Goal: Check status: Check status

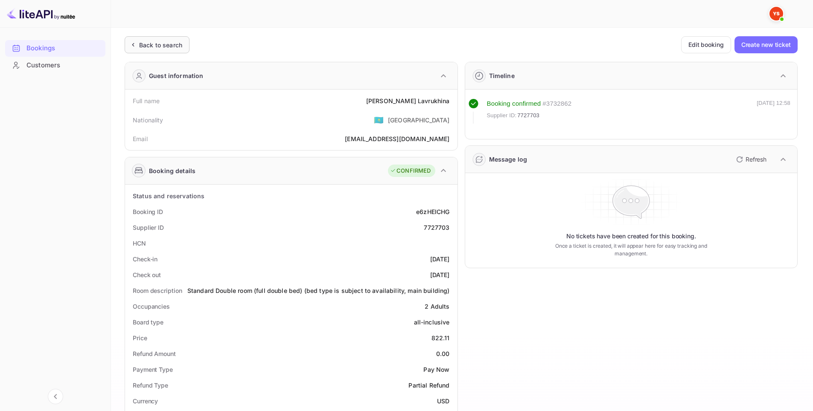
click at [151, 45] on div "Back to search" at bounding box center [160, 45] width 43 height 9
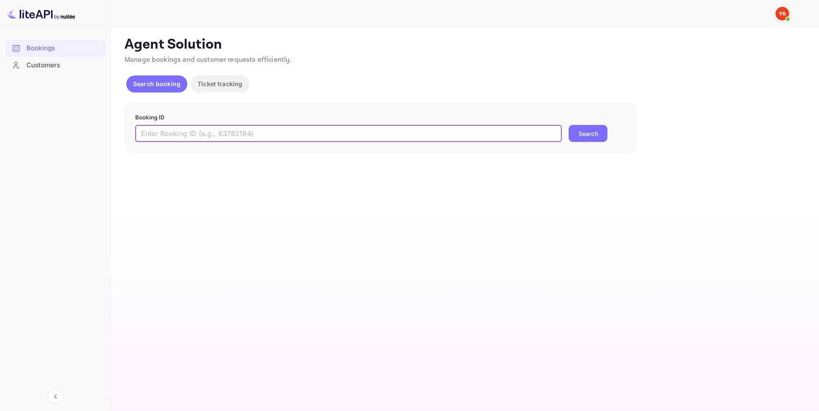
click at [331, 136] on input "text" at bounding box center [348, 133] width 427 height 17
paste input "9406300"
type input "9406300"
click at [595, 134] on button "Search" at bounding box center [588, 133] width 39 height 17
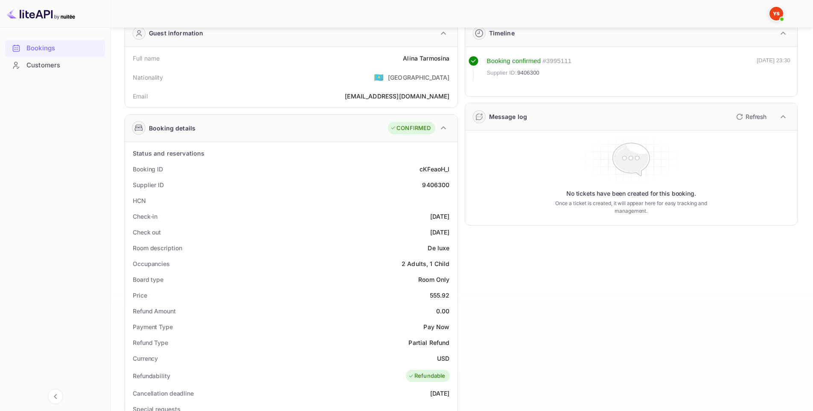
scroll to position [213, 0]
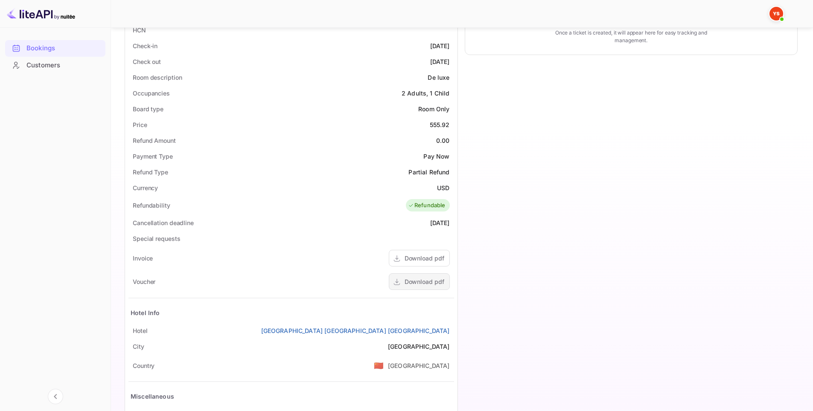
click at [431, 287] on div "Download pdf" at bounding box center [419, 282] width 61 height 17
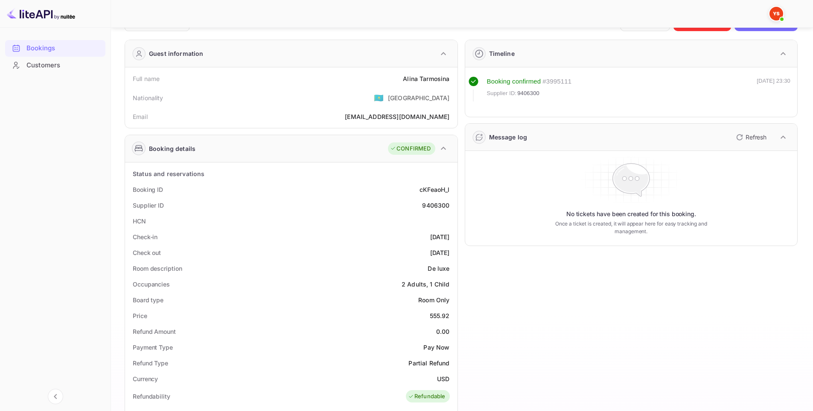
scroll to position [0, 0]
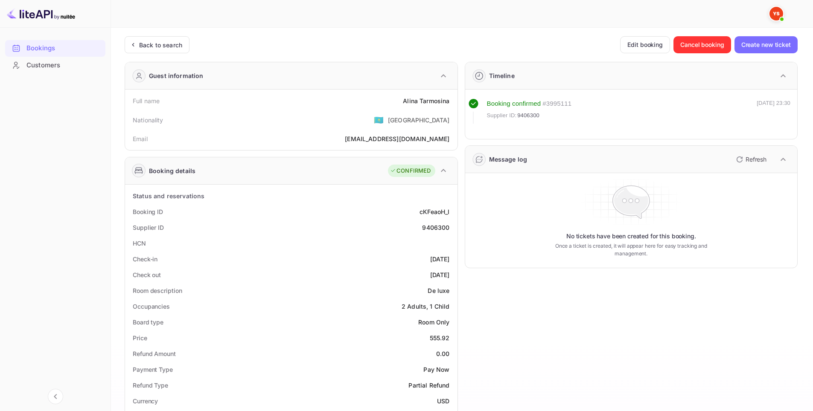
click at [436, 227] on div "9406300" at bounding box center [435, 227] width 27 height 9
copy div "9406300"
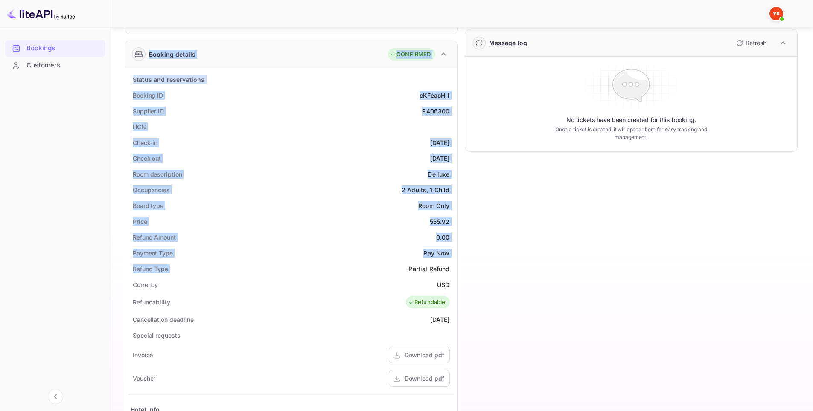
scroll to position [213, 0]
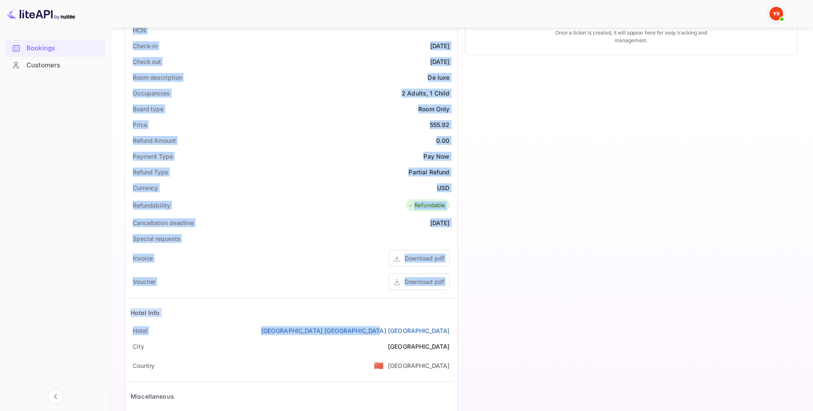
drag, startPoint x: 131, startPoint y: 101, endPoint x: 451, endPoint y: 334, distance: 395.9
click at [451, 334] on div "Guest information Full name Alina Tarmosina Nationality 🇰🇿 Kazakhstan Email nat…" at bounding box center [288, 153] width 340 height 622
copy div "Full name Alina Tarmosina Nationality 🇰🇿 Kazakhstan Email natasha.8orovikova@ya…"
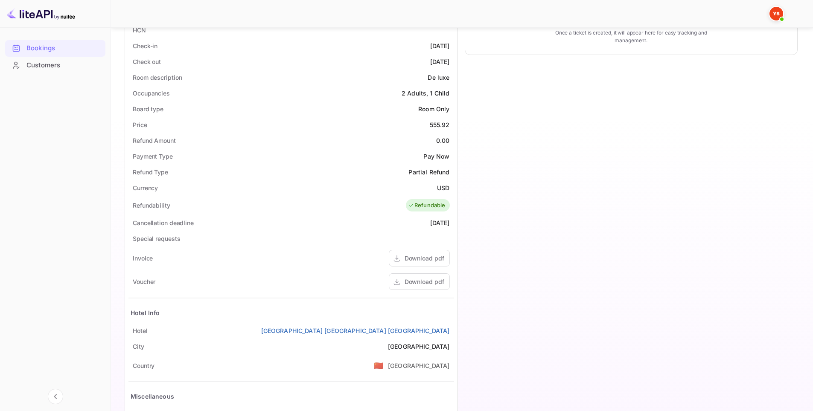
click at [508, 118] on div "Timeline Booking confirmed # 3995111 Supplier ID: 9406300 12 Sep 2025 23:30 Mes…" at bounding box center [628, 153] width 340 height 622
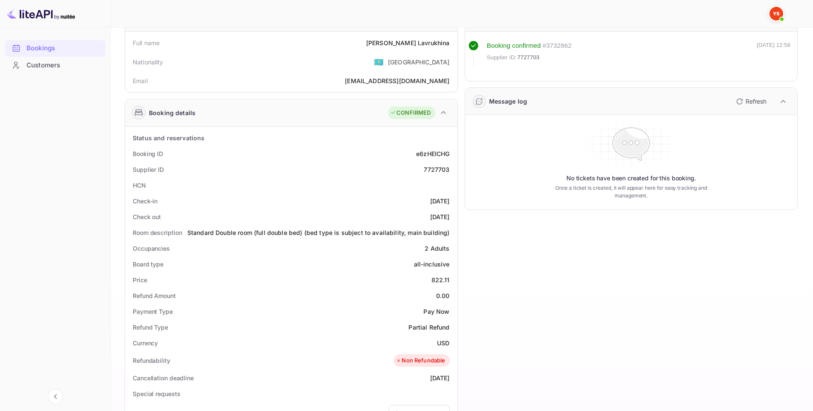
scroll to position [128, 0]
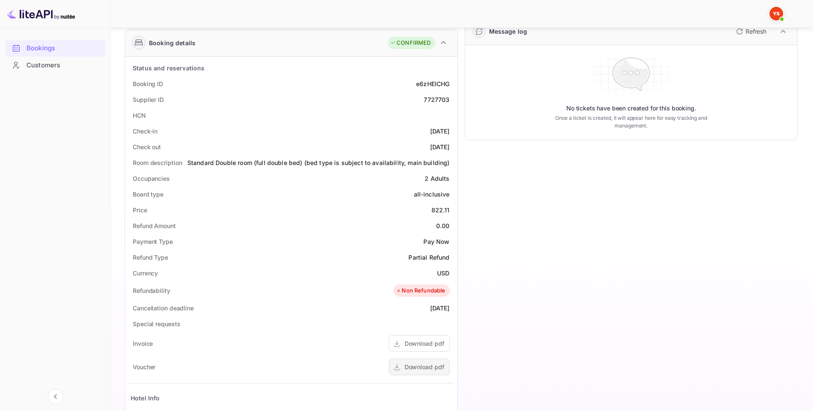
click at [419, 369] on div "Download pdf" at bounding box center [425, 367] width 40 height 9
